Goal: Information Seeking & Learning: Learn about a topic

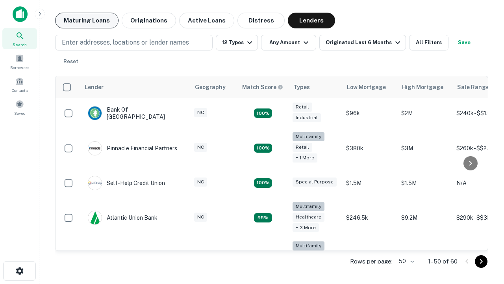
click at [87, 20] on button "Maturing Loans" at bounding box center [86, 21] width 63 height 16
